Goal: Understand process/instructions: Learn about a topic

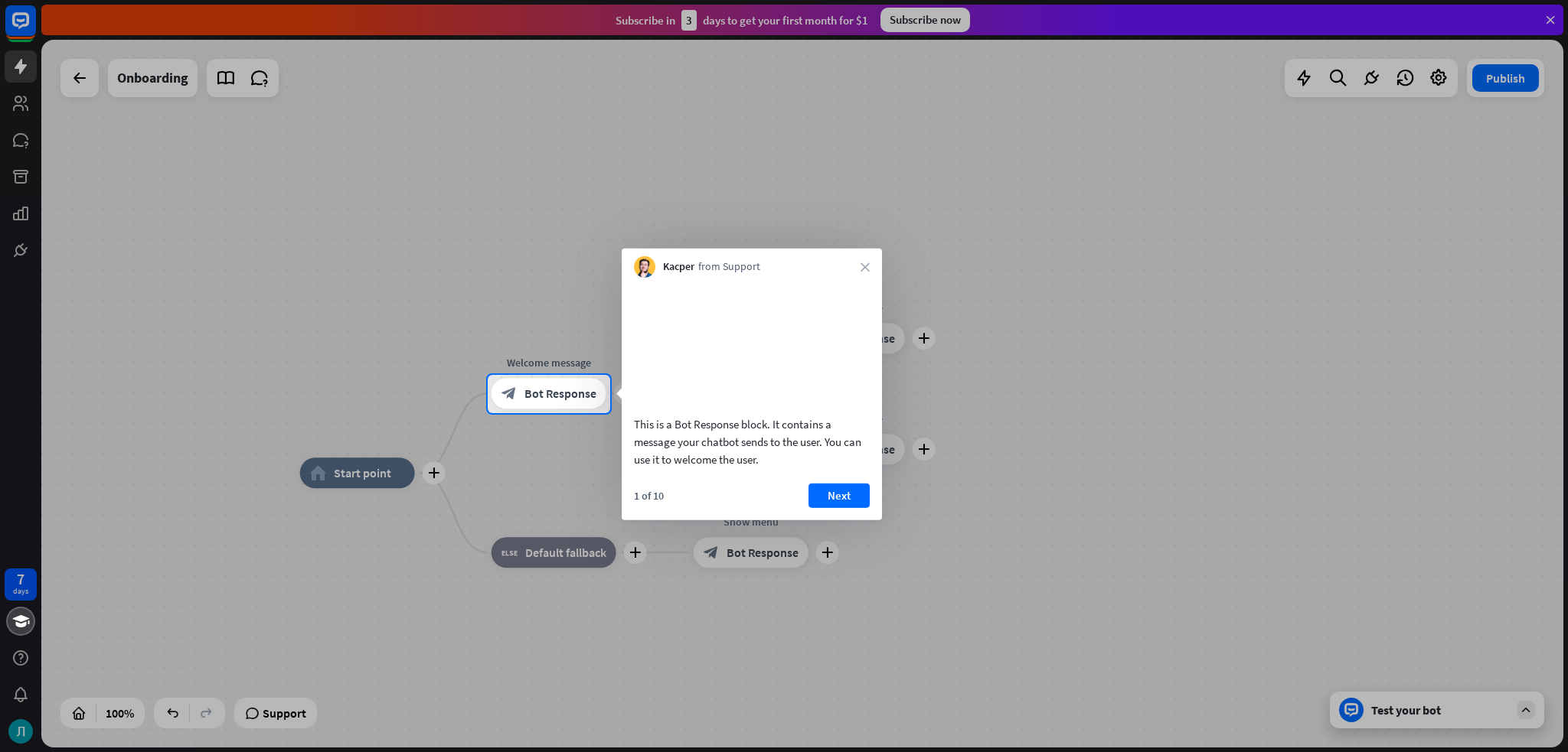
drag, startPoint x: 515, startPoint y: 214, endPoint x: 720, endPoint y: 212, distance: 205.0
click at [579, 151] on div at bounding box center [784, 187] width 1568 height 375
click at [871, 265] on div "Kacper from Support close" at bounding box center [751, 264] width 260 height 30
drag, startPoint x: 844, startPoint y: 521, endPoint x: 839, endPoint y: 497, distance: 24.5
click at [845, 507] on button "Next" at bounding box center [839, 495] width 61 height 25
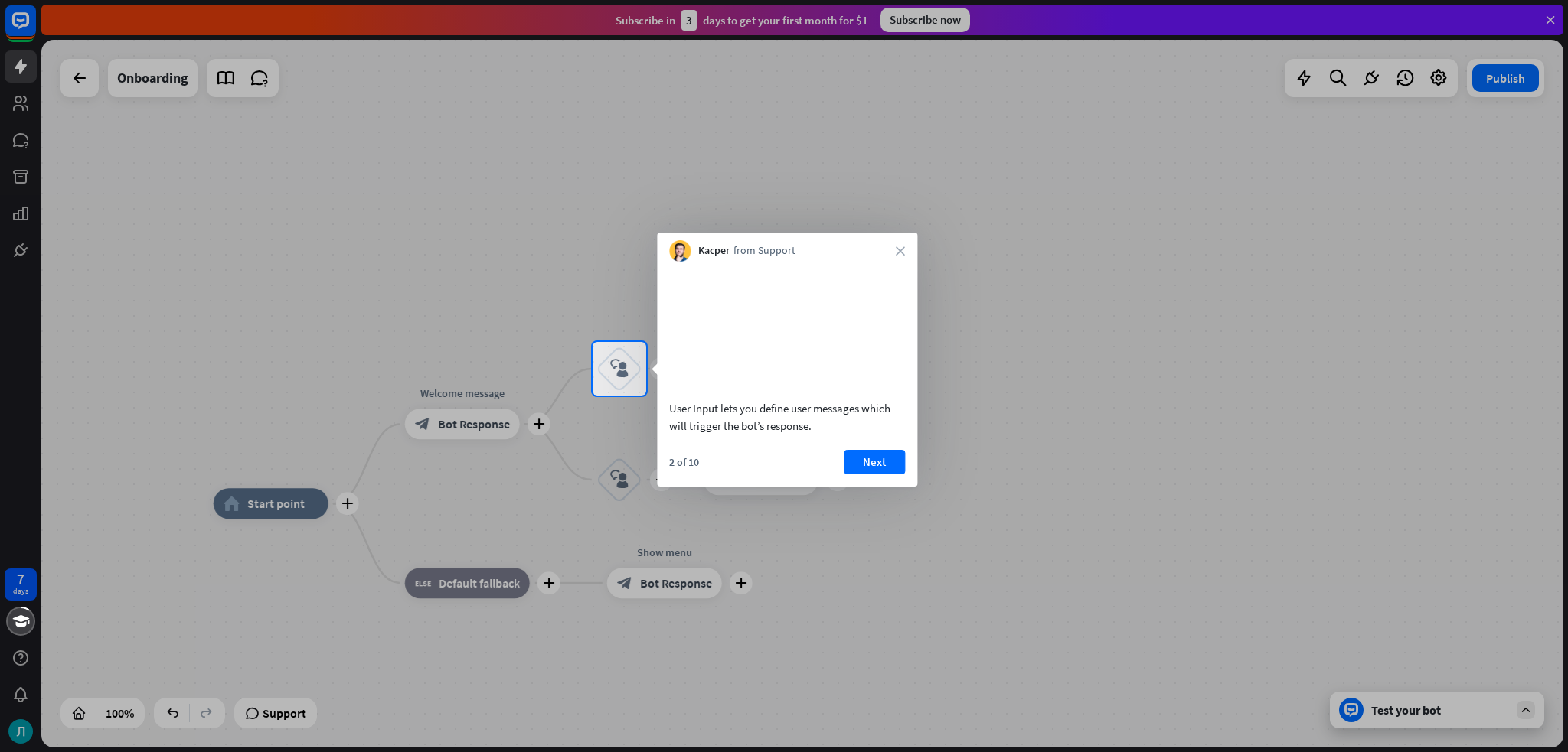
drag, startPoint x: 676, startPoint y: 241, endPoint x: 683, endPoint y: 208, distance: 33.7
click at [683, 208] on div at bounding box center [784, 170] width 1568 height 342
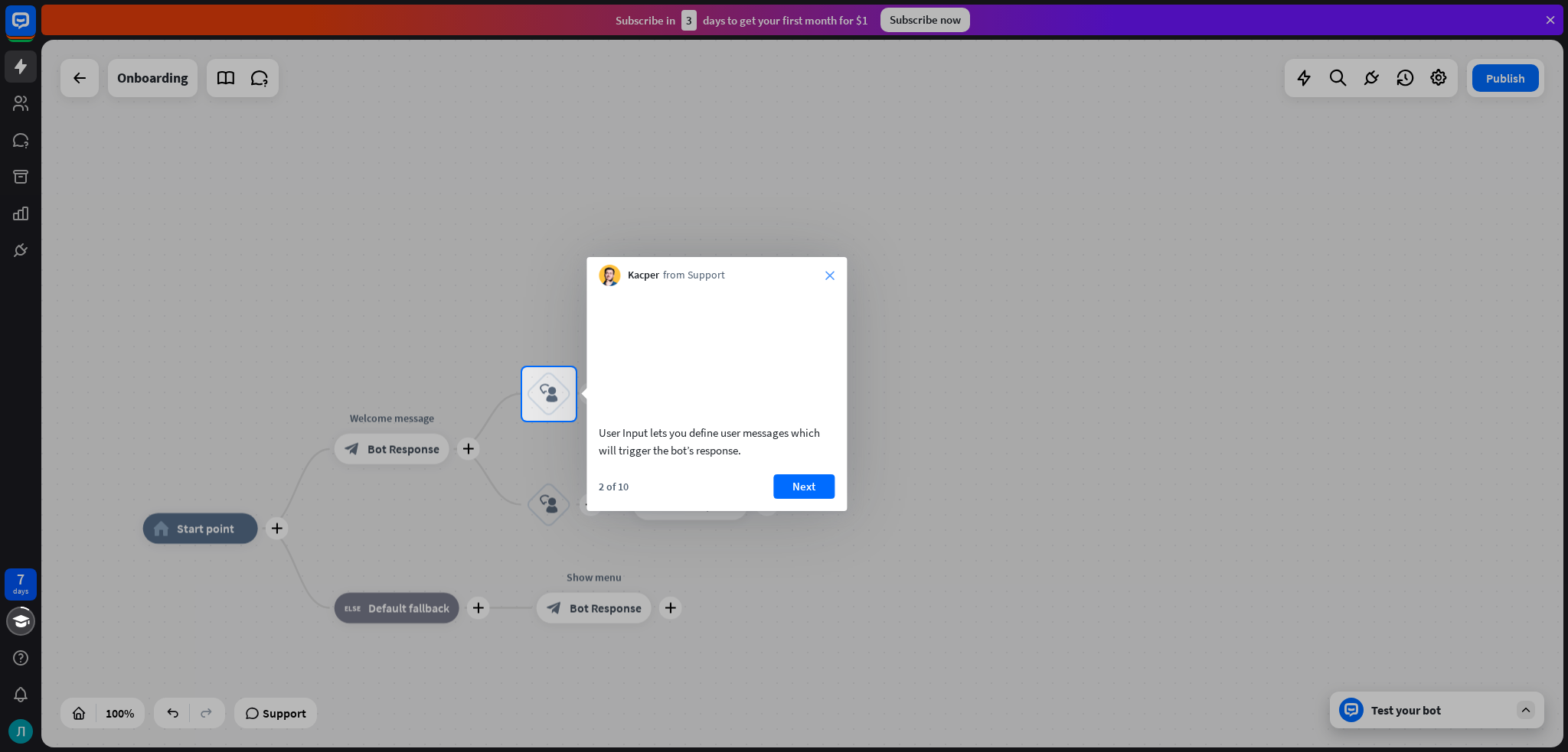
click at [832, 275] on icon "close" at bounding box center [829, 275] width 9 height 9
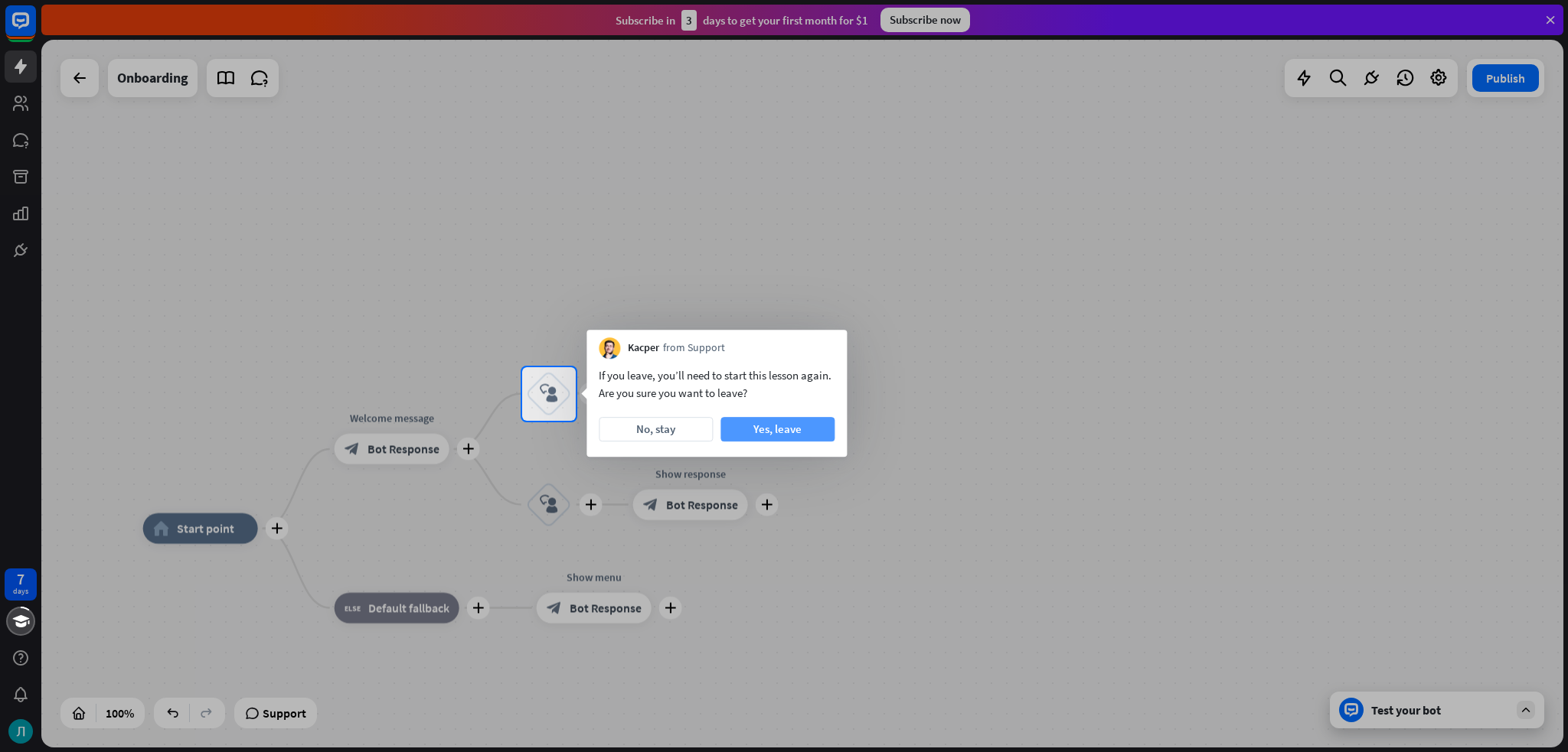
click at [787, 438] on button "Yes, leave" at bounding box center [777, 429] width 114 height 25
